Goal: Transaction & Acquisition: Purchase product/service

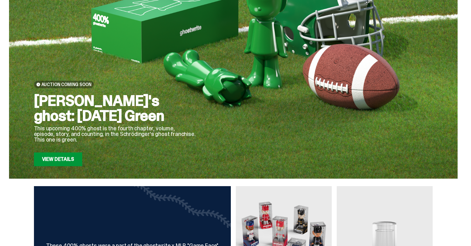
scroll to position [63, 0]
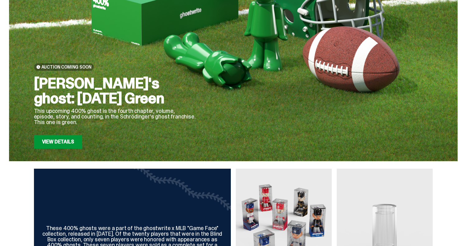
click at [64, 139] on link "View Details" at bounding box center [58, 142] width 48 height 14
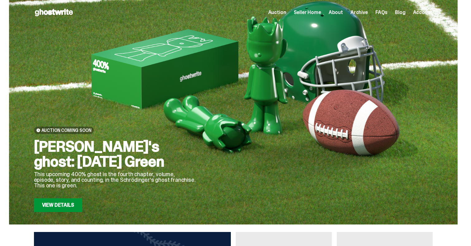
scroll to position [7, 0]
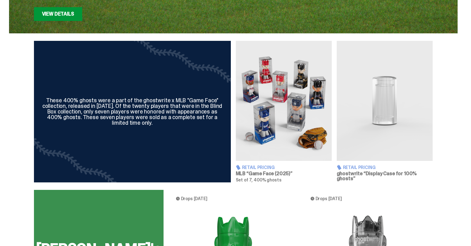
click at [378, 112] on img at bounding box center [385, 101] width 96 height 120
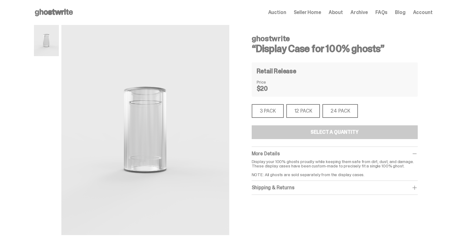
click at [282, 111] on div "3 PACK" at bounding box center [268, 111] width 32 height 14
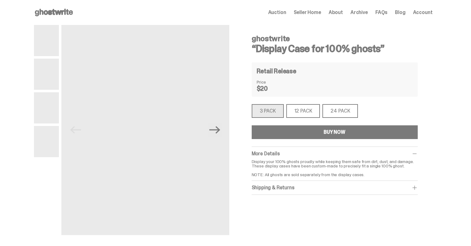
click at [308, 130] on button "BUY NOW" at bounding box center [335, 132] width 166 height 14
